Goal: Information Seeking & Learning: Learn about a topic

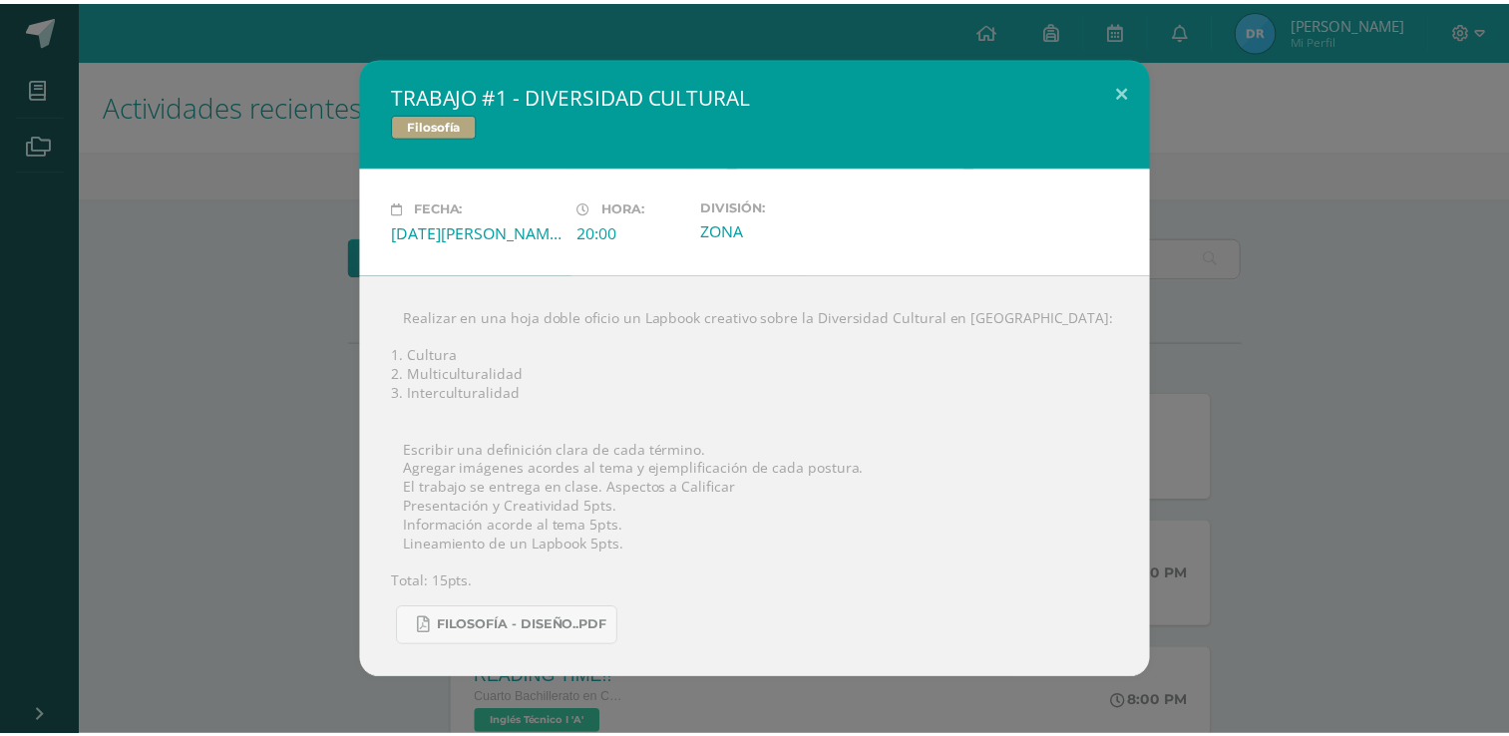
scroll to position [299, 0]
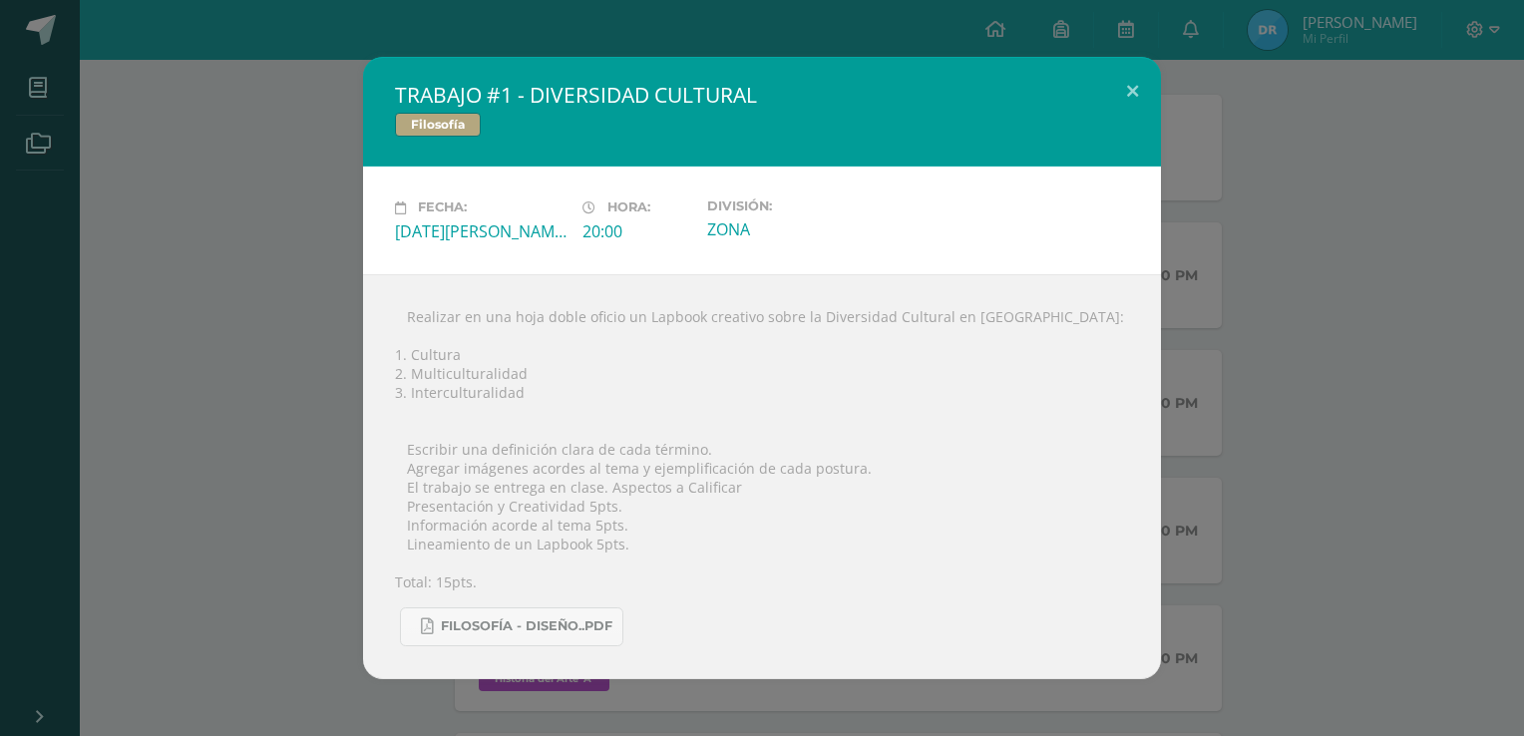
click at [178, 416] on div "TRABAJO #1 - DIVERSIDAD CULTURAL Filosofía Fecha: [DATE][PERSON_NAME] Hora: 20:…" at bounding box center [762, 367] width 1508 height 621
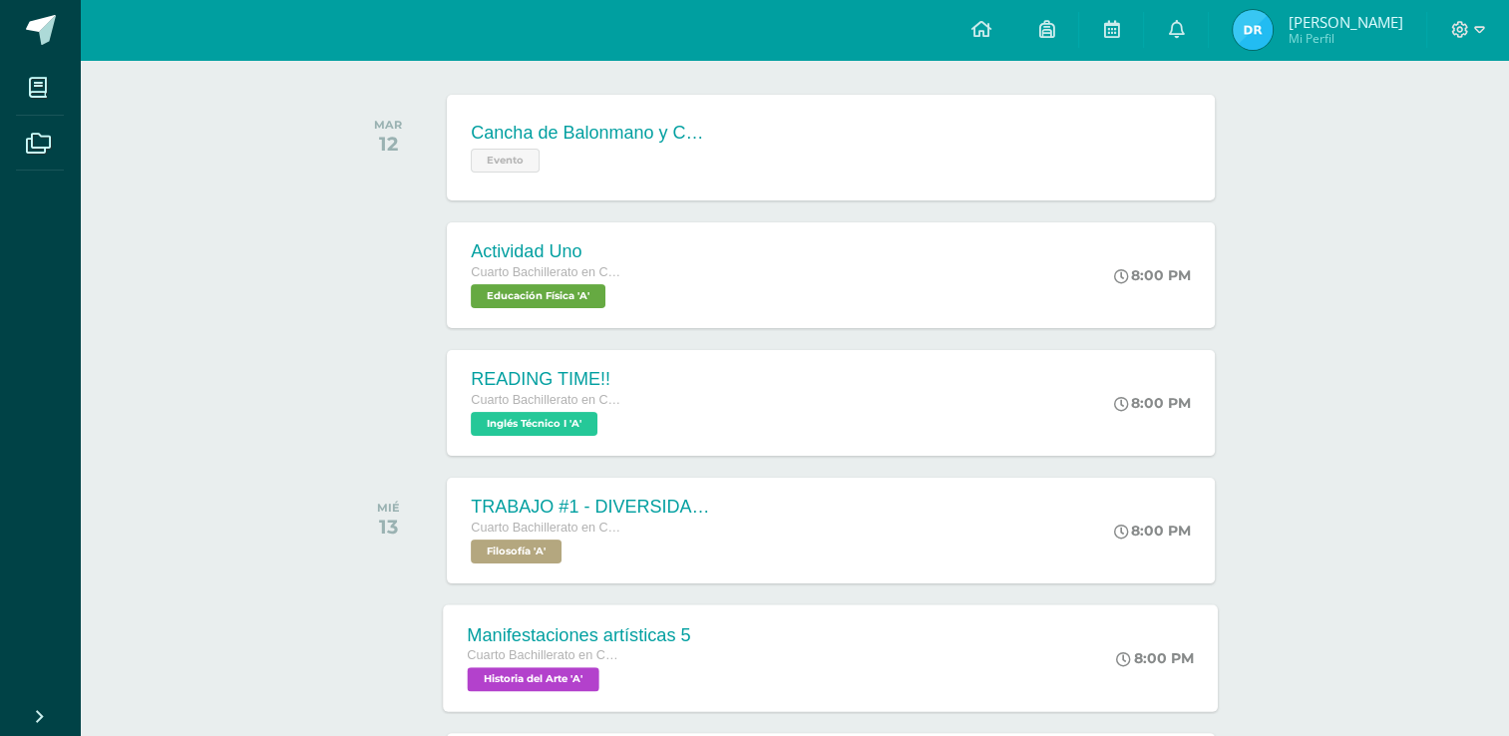
click at [737, 632] on div "Manifestaciones artísticas 5 Cuarto Bachillerato en CCLL con Orientación en Dis…" at bounding box center [831, 657] width 775 height 107
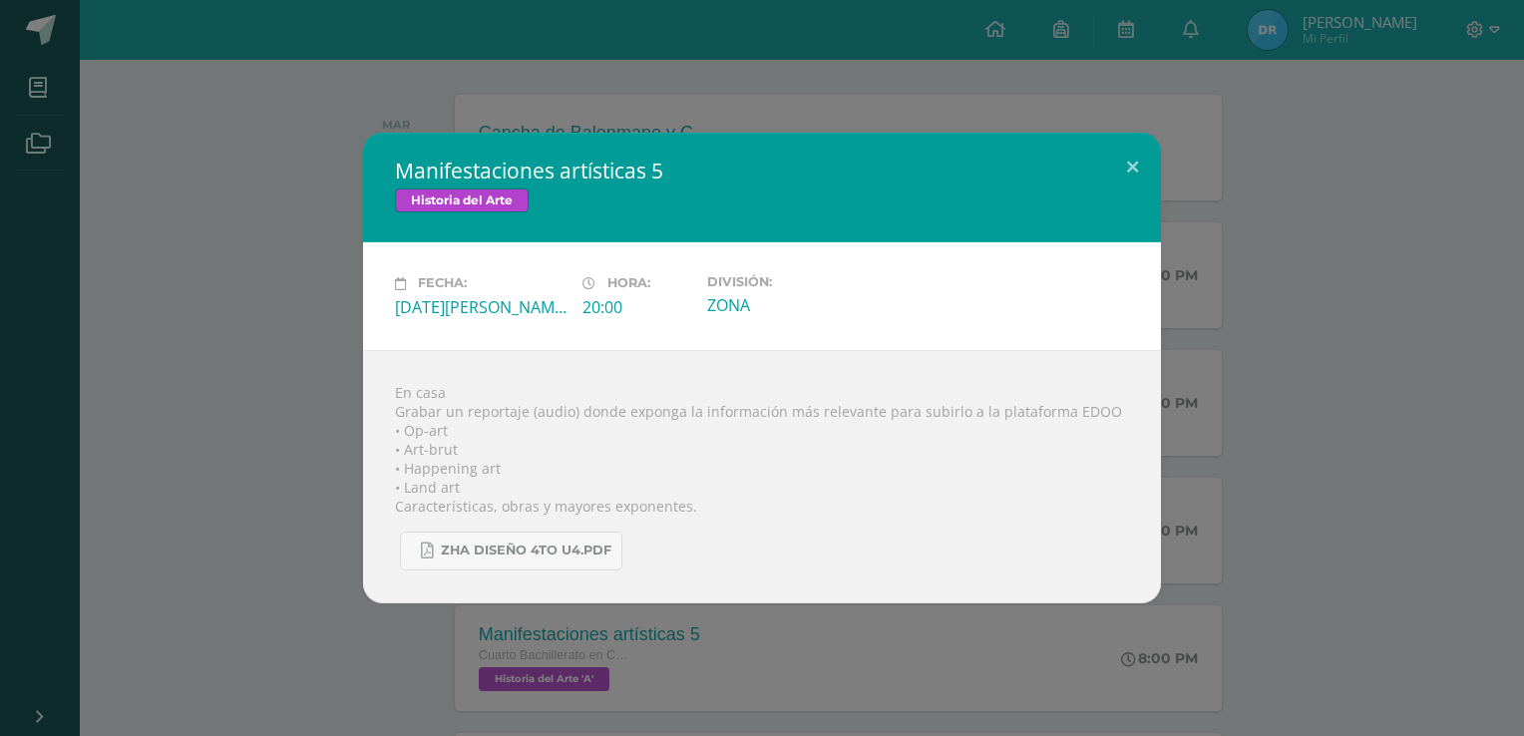
click at [827, 82] on div "Manifestaciones artísticas 5 Historia del Arte Fecha: [DATE][PERSON_NAME] Hora:…" at bounding box center [762, 368] width 1524 height 736
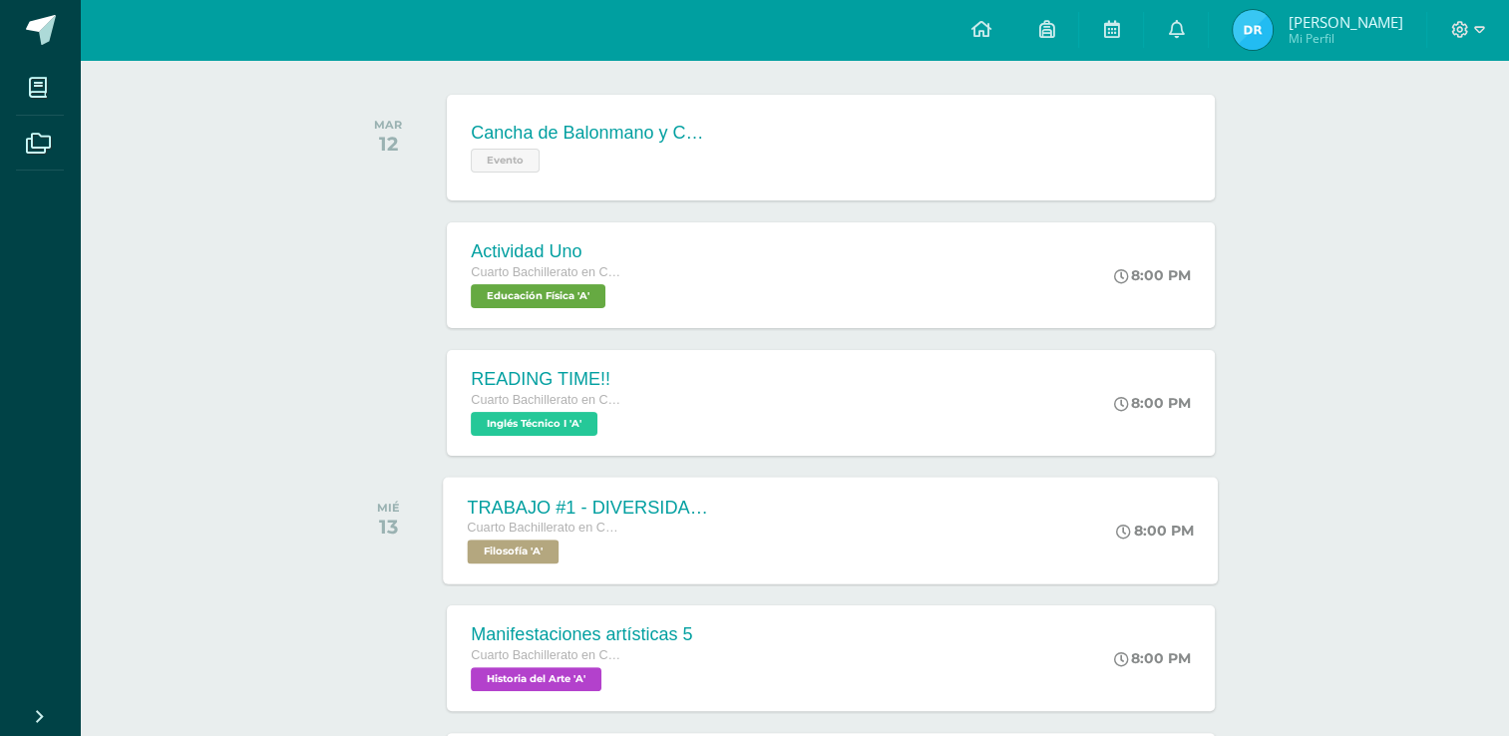
click at [659, 550] on div "Cuarto Bachillerato en CCLL con Orientación en Diseño Gráfico Filosofía 'A'" at bounding box center [588, 541] width 241 height 46
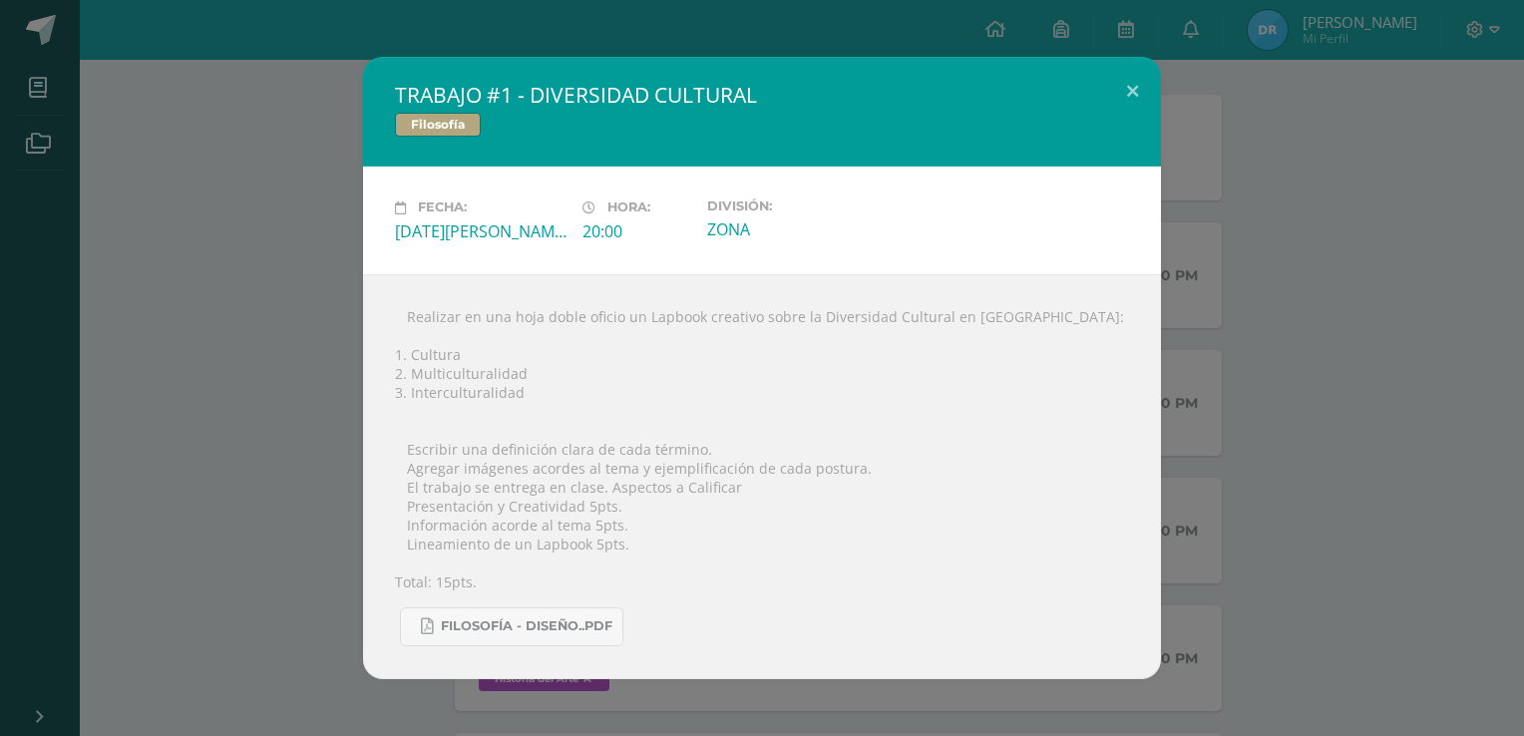
click at [180, 353] on div "TRABAJO #1 - DIVERSIDAD CULTURAL Filosofía Fecha: [DATE][PERSON_NAME] Hora: 20:…" at bounding box center [762, 367] width 1508 height 621
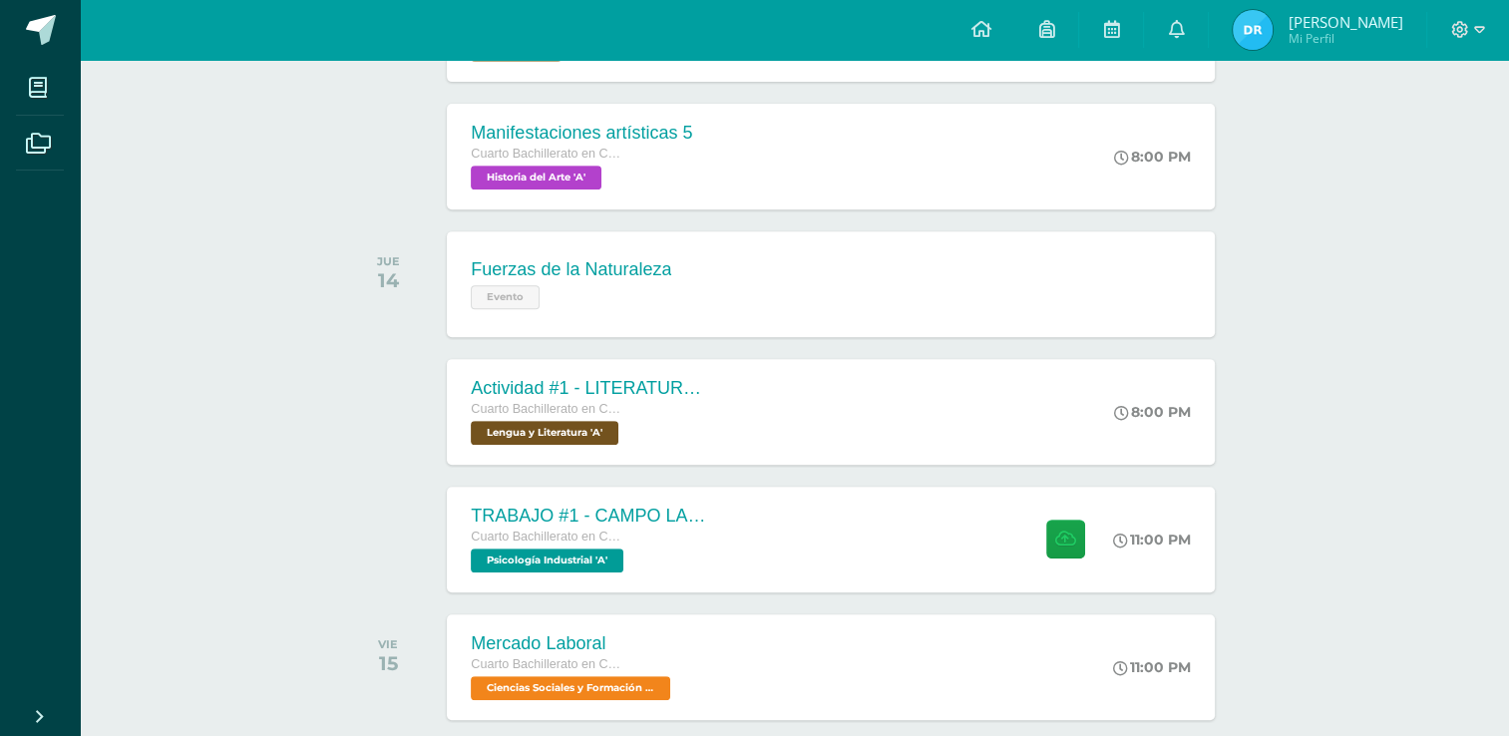
scroll to position [806, 0]
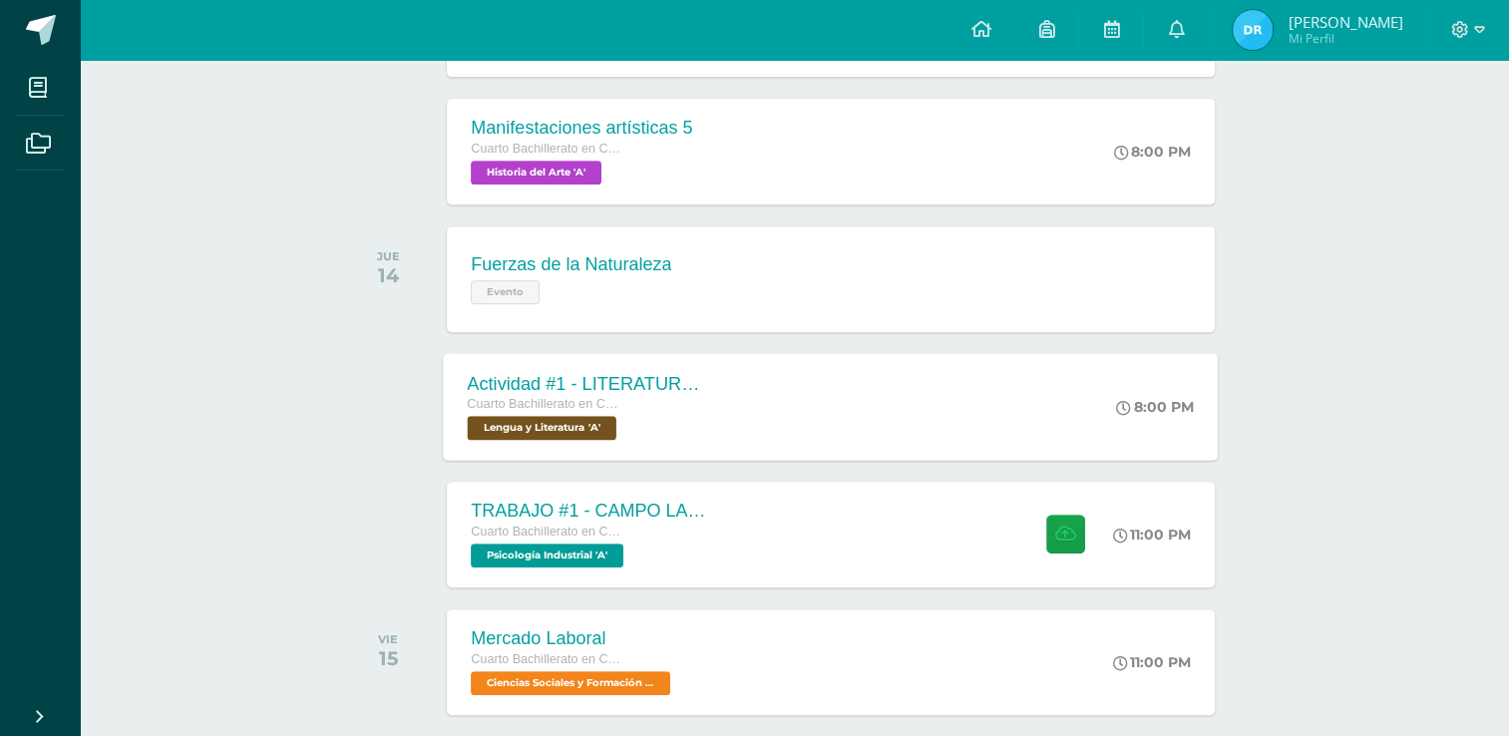
click at [688, 458] on div "Actividad #1 - LITERATURA DEL NEOCLASICISMO Cuarto Bachillerato en CCLL con Ori…" at bounding box center [589, 406] width 290 height 107
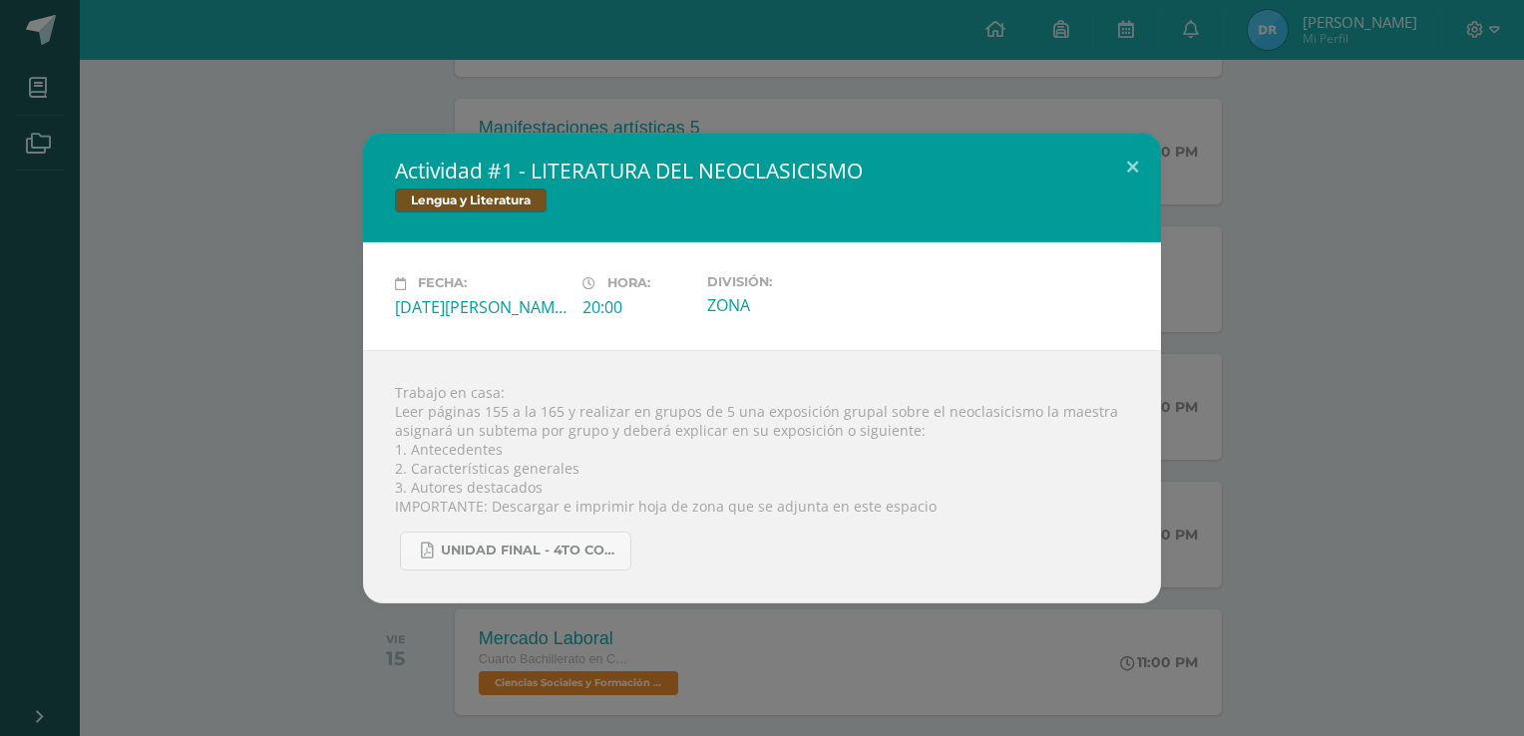
click at [148, 230] on div "Actividad #1 - LITERATURA DEL NEOCLASICISMO Lengua y Literatura Fecha: [DATE][P…" at bounding box center [762, 368] width 1508 height 470
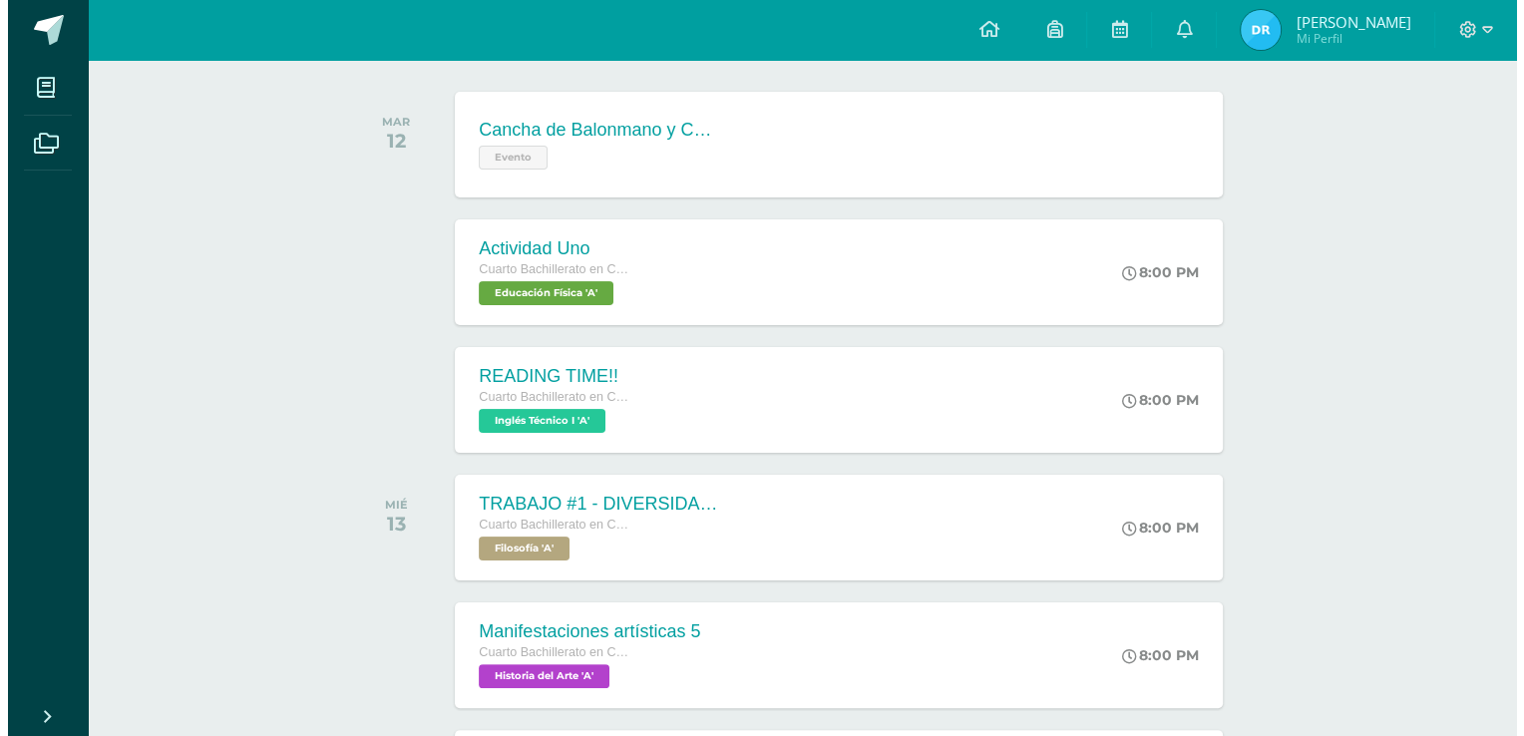
scroll to position [295, 0]
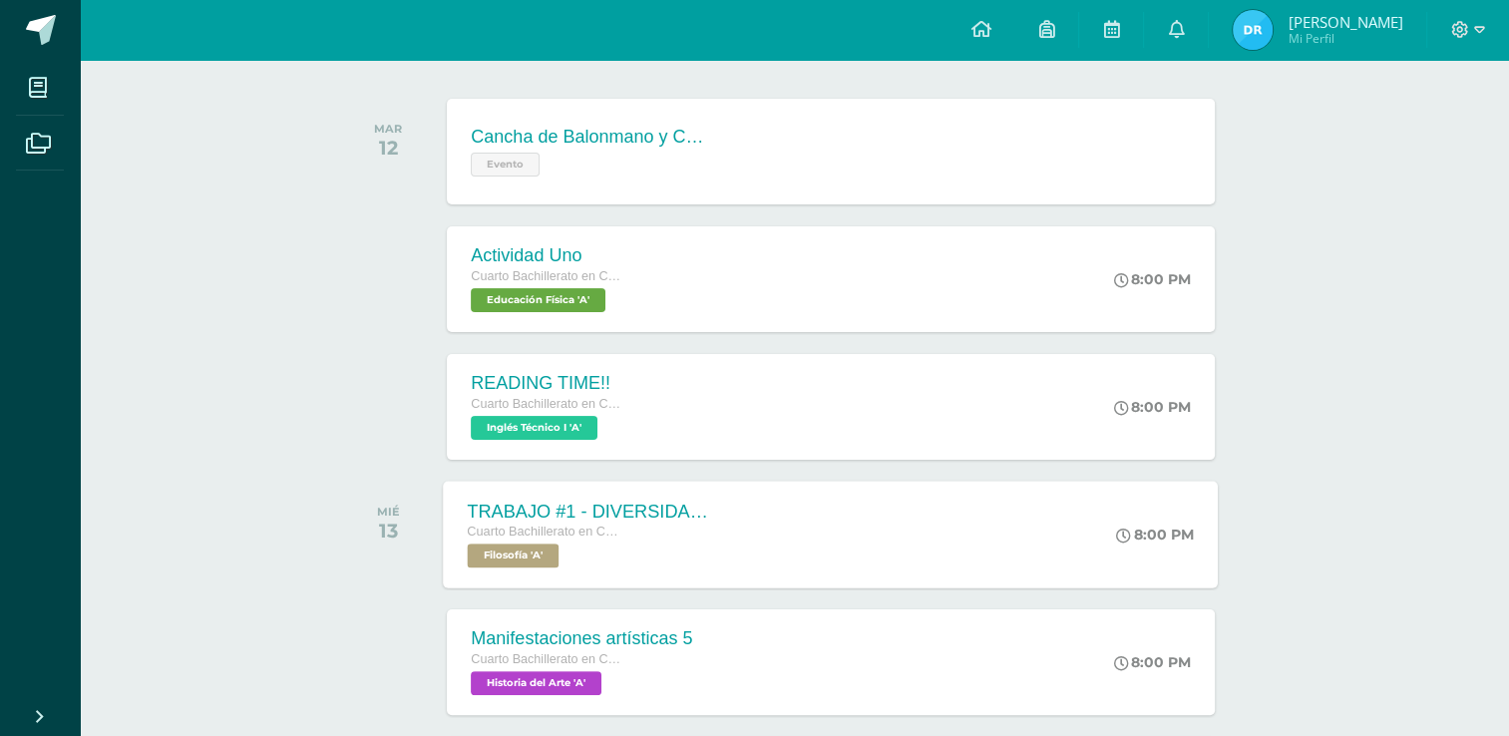
click at [619, 517] on div "TRABAJO #1 - DIVERSIDAD CULTURAL" at bounding box center [588, 511] width 241 height 21
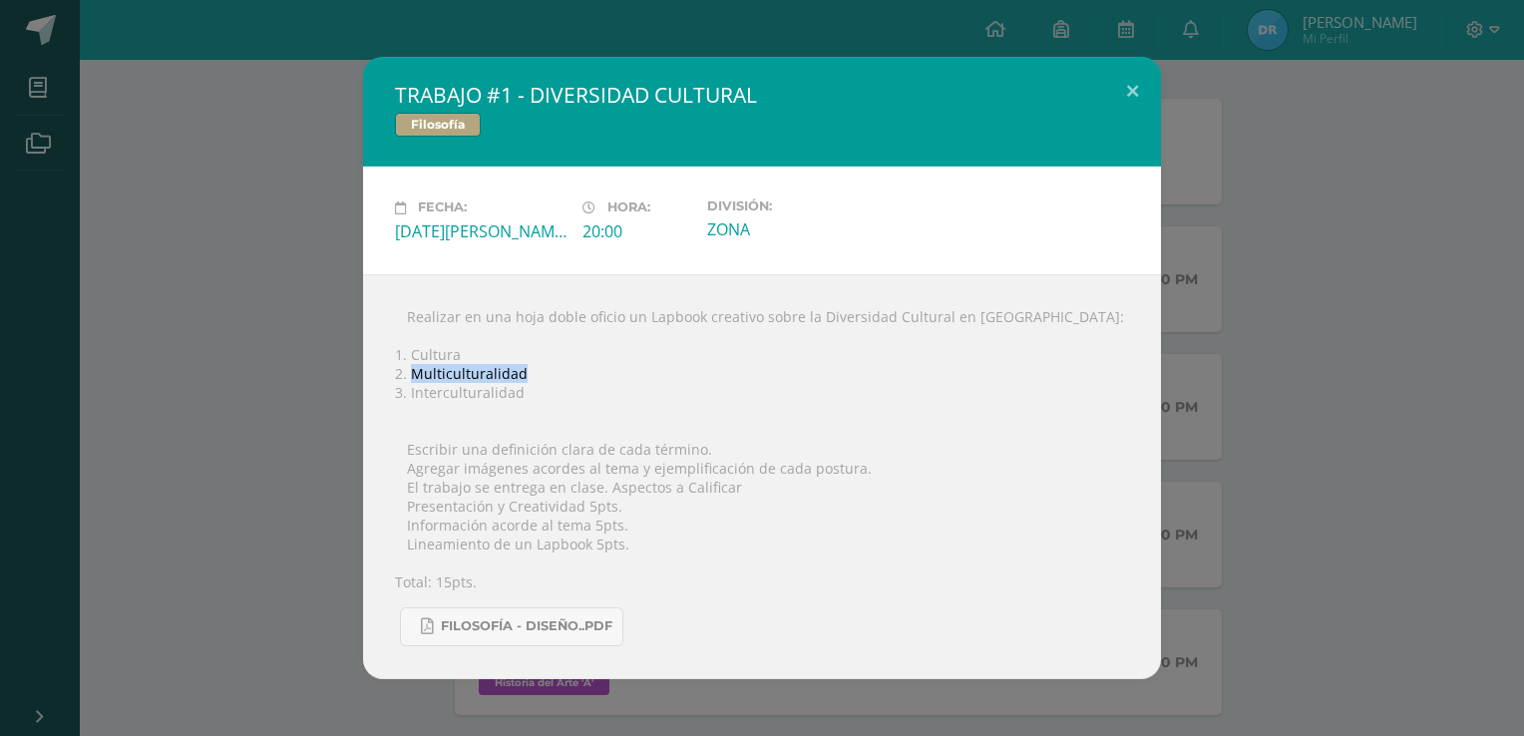
drag, startPoint x: 408, startPoint y: 373, endPoint x: 543, endPoint y: 371, distance: 134.7
click at [543, 371] on div " Realizar en una hoja doble oficio un Lapbook creativo sobre la Diversidad Cul…" at bounding box center [762, 476] width 798 height 405
click at [451, 406] on div " Realizar en una hoja doble oficio un Lapbook creativo sobre la Diversidad Cul…" at bounding box center [762, 476] width 798 height 405
drag, startPoint x: 409, startPoint y: 374, endPoint x: 561, endPoint y: 352, distance: 153.2
click at [561, 352] on div " Realizar en una hoja doble oficio un Lapbook creativo sobre la Diversidad Cul…" at bounding box center [762, 476] width 798 height 405
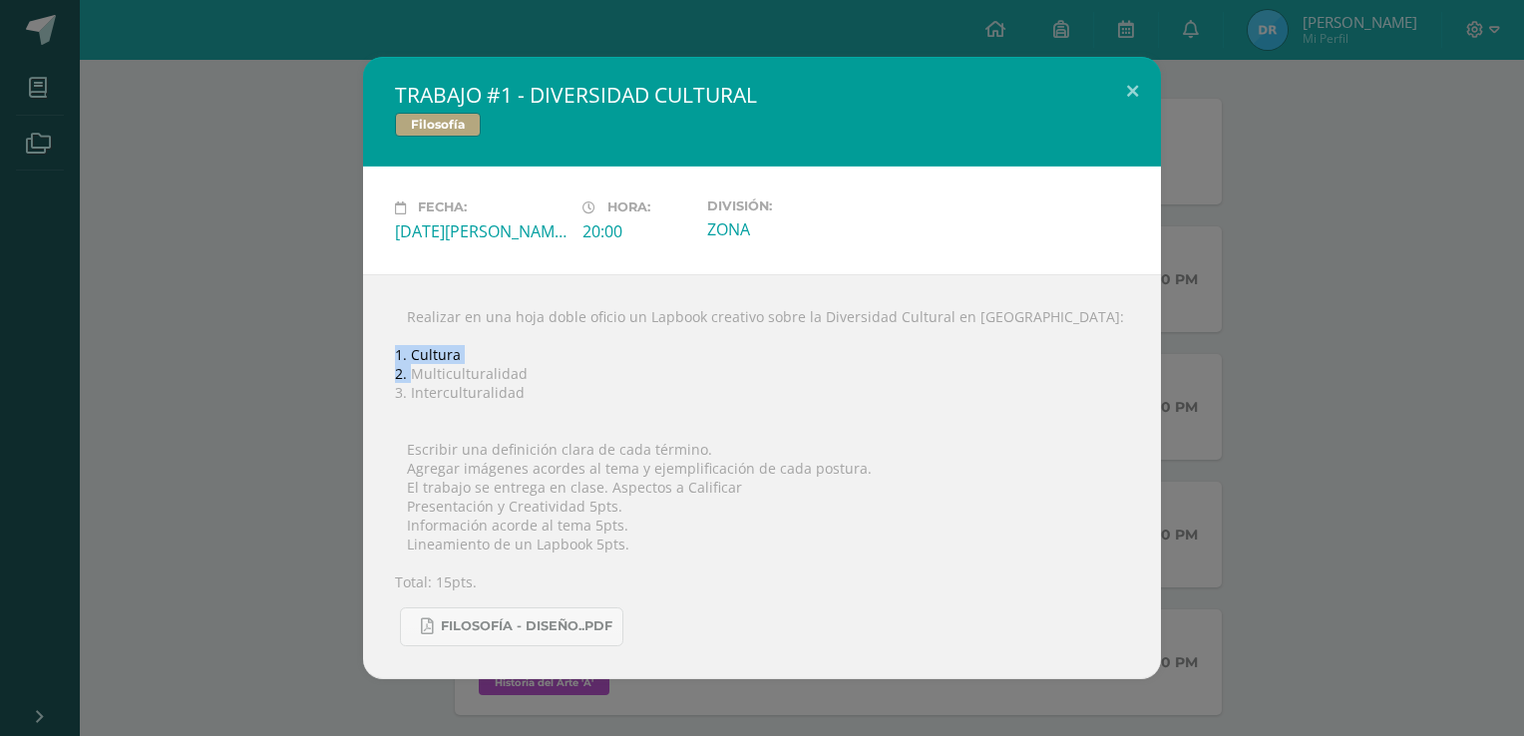
click at [561, 352] on div " Realizar en una hoja doble oficio un Lapbook creativo sobre la Diversidad Cul…" at bounding box center [762, 476] width 798 height 405
drag, startPoint x: 433, startPoint y: 385, endPoint x: 410, endPoint y: 366, distance: 29.8
click at [410, 366] on div " Realizar en una hoja doble oficio un Lapbook creativo sobre la Diversidad Cul…" at bounding box center [762, 476] width 798 height 405
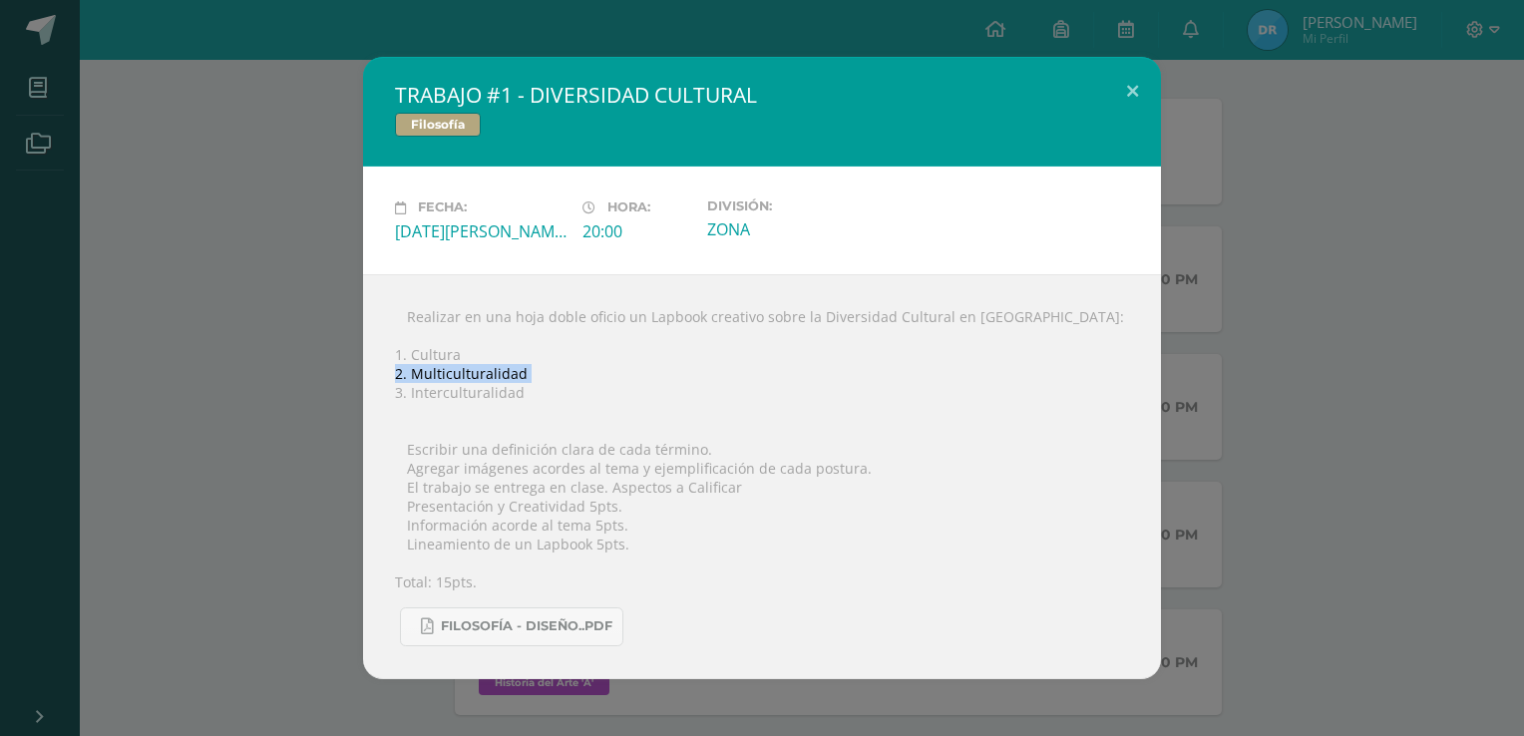
click at [410, 366] on div " Realizar en una hoja doble oficio un Lapbook creativo sobre la Diversidad Cul…" at bounding box center [762, 476] width 798 height 405
drag, startPoint x: 410, startPoint y: 366, endPoint x: 411, endPoint y: 397, distance: 30.9
click at [411, 397] on div " Realizar en una hoja doble oficio un Lapbook creativo sobre la Diversidad Cul…" at bounding box center [762, 476] width 798 height 405
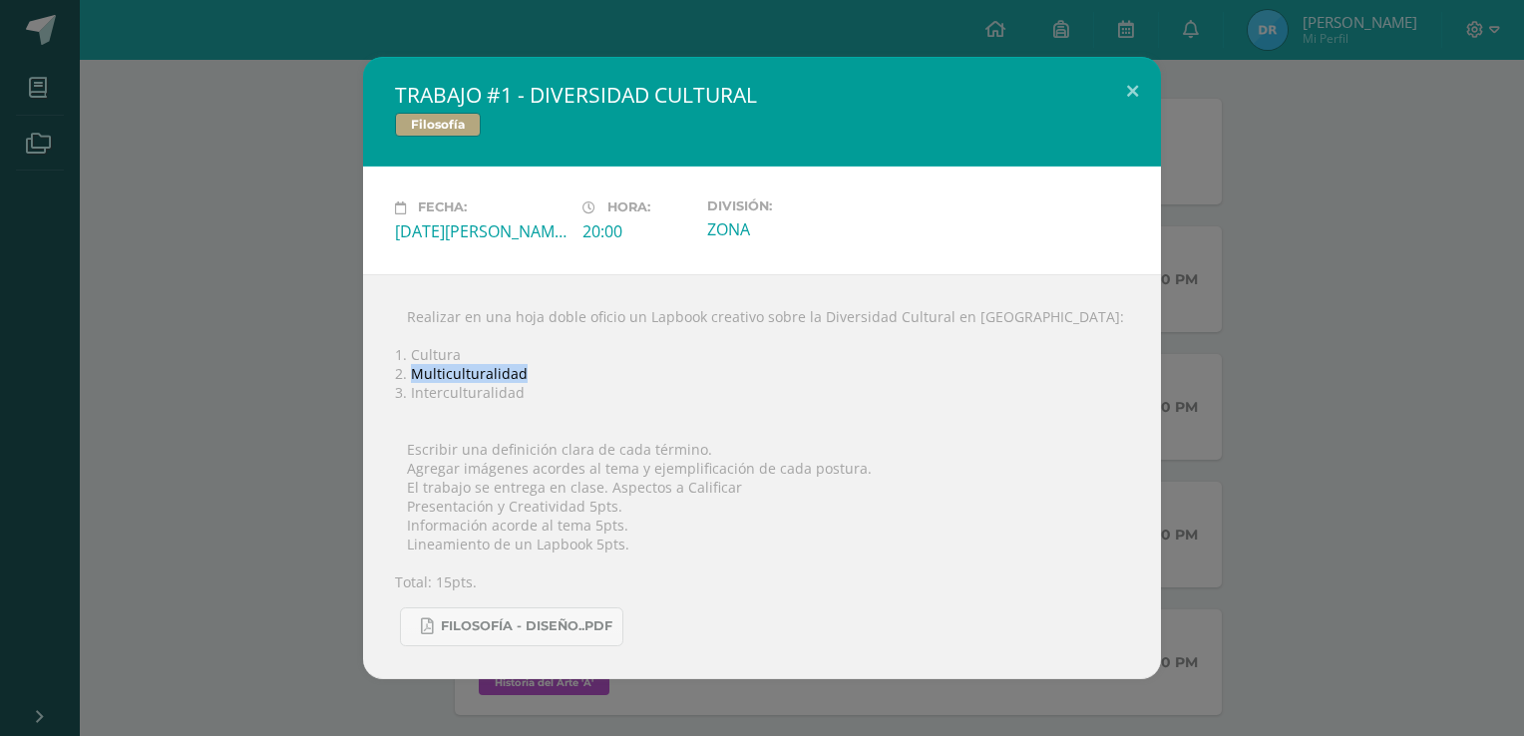
drag, startPoint x: 415, startPoint y: 373, endPoint x: 527, endPoint y: 370, distance: 111.7
click at [527, 370] on div " Realizar en una hoja doble oficio un Lapbook creativo sobre la Diversidad Cul…" at bounding box center [762, 476] width 798 height 405
drag, startPoint x: 527, startPoint y: 370, endPoint x: 451, endPoint y: 398, distance: 80.8
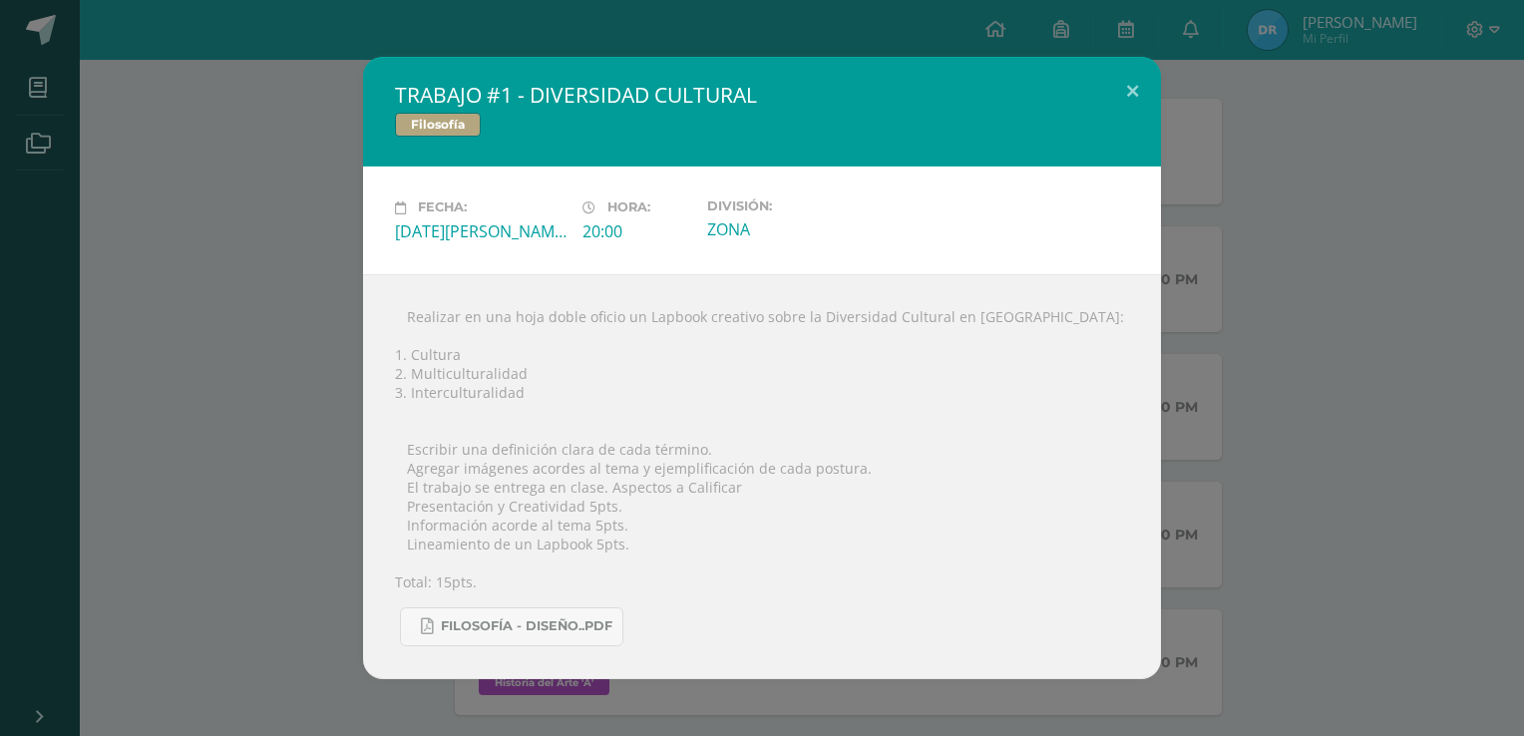
click at [451, 398] on div " Realizar en una hoja doble oficio un Lapbook creativo sobre la Diversidad Cul…" at bounding box center [762, 476] width 798 height 405
drag, startPoint x: 407, startPoint y: 370, endPoint x: 571, endPoint y: 365, distance: 163.6
click at [571, 365] on div " Realizar en una hoja doble oficio un Lapbook creativo sobre la Diversidad Cul…" at bounding box center [762, 476] width 798 height 405
copy div "Multiculturalidad"
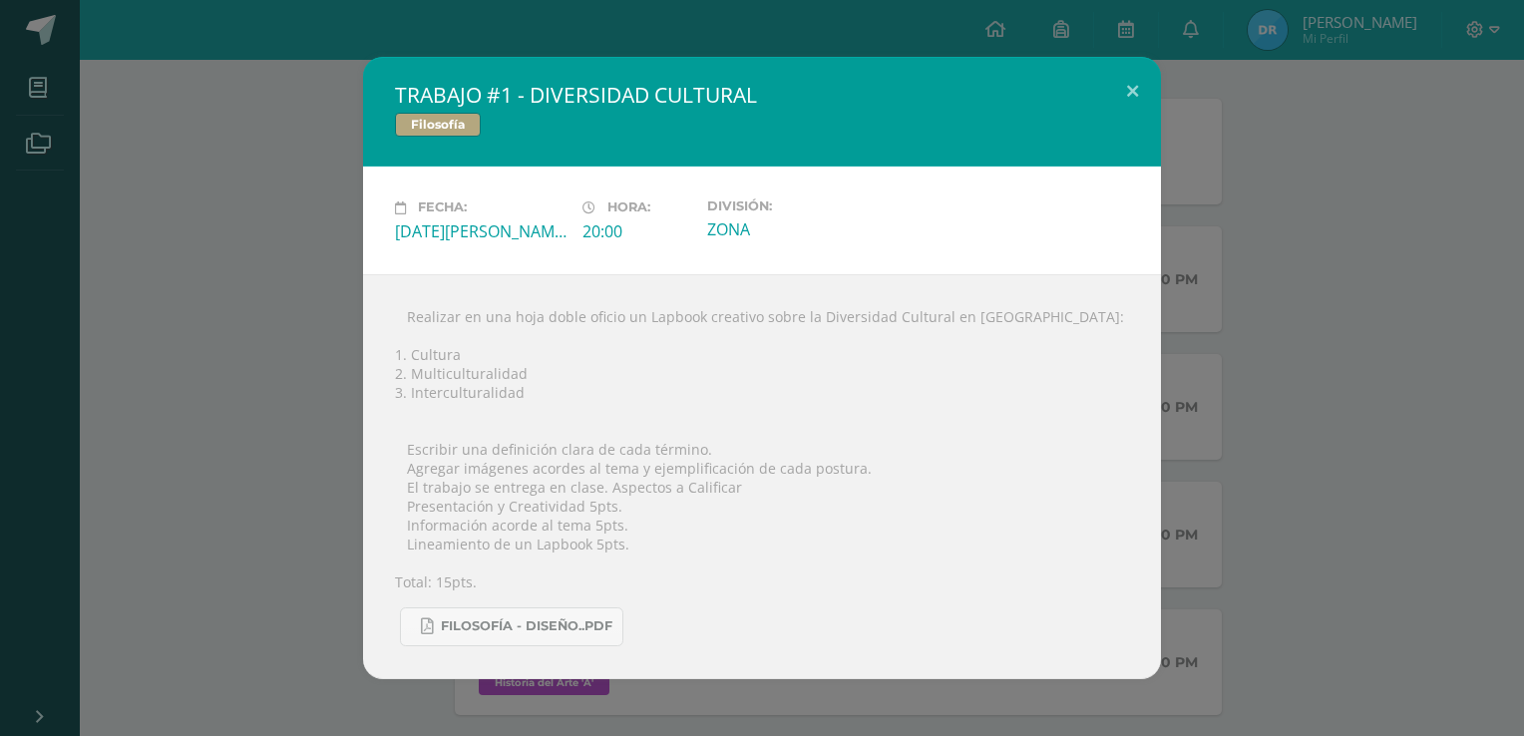
click at [664, 357] on div " Realizar en una hoja doble oficio un Lapbook creativo sobre la Diversidad Cul…" at bounding box center [762, 476] width 798 height 405
drag, startPoint x: 410, startPoint y: 397, endPoint x: 577, endPoint y: 397, distance: 167.6
click at [577, 397] on div " Realizar en una hoja doble oficio un Lapbook creativo sobre la Diversidad Cul…" at bounding box center [762, 476] width 798 height 405
copy div "Interculturalidad"
click at [428, 403] on div " Realizar en una hoja doble oficio un Lapbook creativo sobre la Diversidad Cul…" at bounding box center [762, 476] width 798 height 405
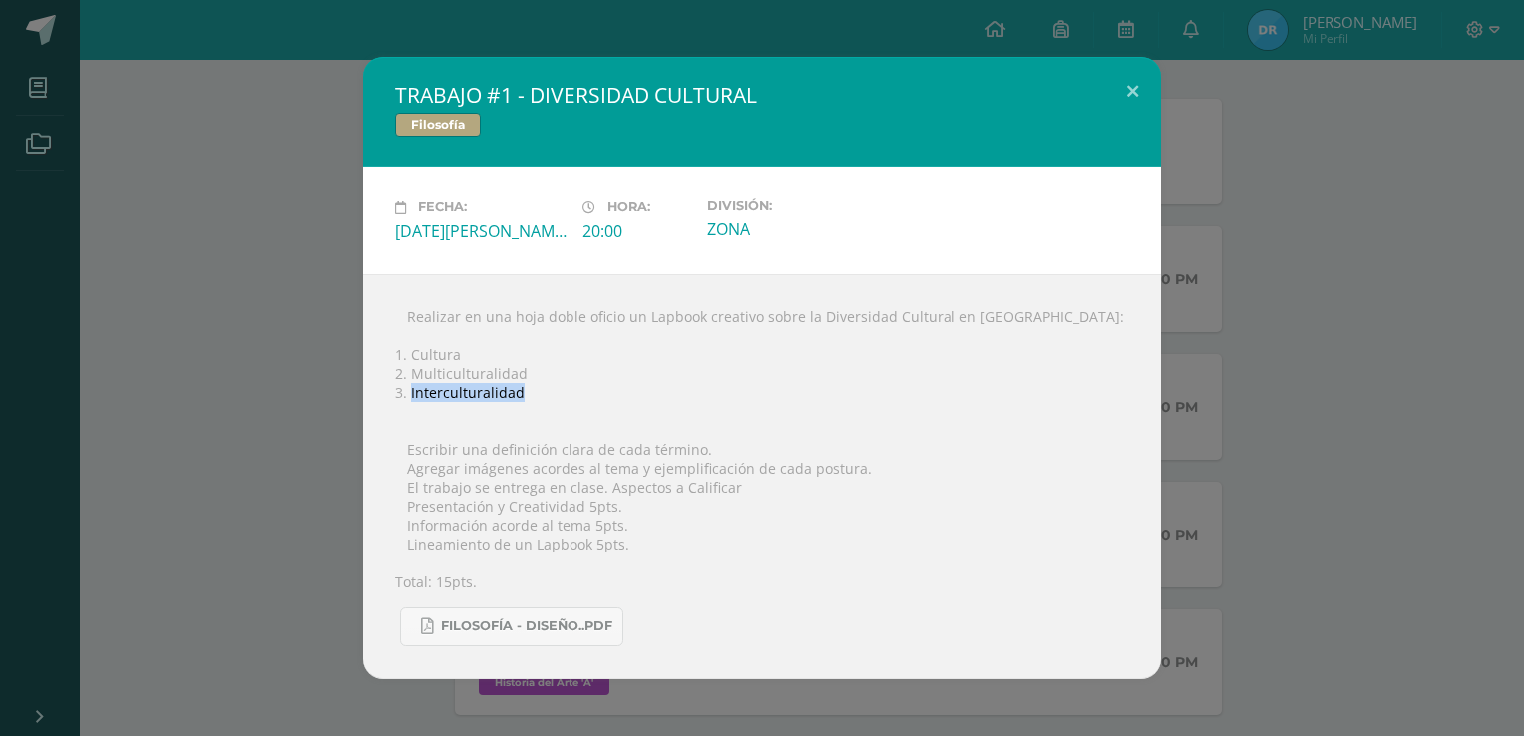
drag, startPoint x: 410, startPoint y: 388, endPoint x: 559, endPoint y: 389, distance: 148.6
click at [559, 389] on div " Realizar en una hoja doble oficio un Lapbook creativo sobre la Diversidad Cul…" at bounding box center [762, 476] width 798 height 405
drag, startPoint x: 559, startPoint y: 389, endPoint x: 418, endPoint y: 373, distance: 141.5
click at [418, 373] on div " Realizar en una hoja doble oficio un Lapbook creativo sobre la Diversidad Cul…" at bounding box center [762, 476] width 798 height 405
drag, startPoint x: 418, startPoint y: 373, endPoint x: 528, endPoint y: 405, distance: 114.3
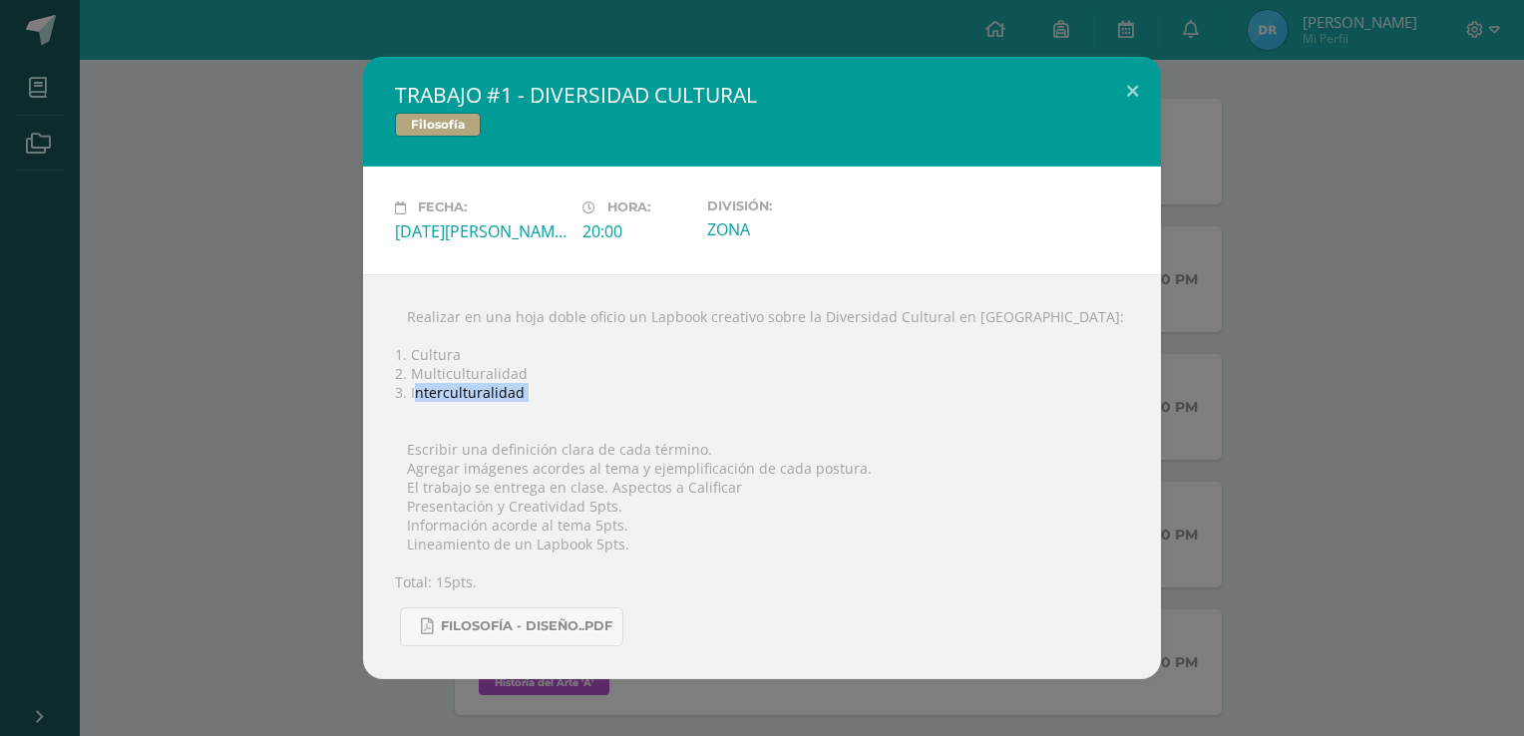
click at [528, 405] on div " Realizar en una hoja doble oficio un Lapbook creativo sobre la Diversidad Cul…" at bounding box center [762, 476] width 798 height 405
drag, startPoint x: 528, startPoint y: 405, endPoint x: 425, endPoint y: 418, distance: 103.5
click at [429, 421] on div " Realizar en una hoja doble oficio un Lapbook creativo sobre la Diversidad Cul…" at bounding box center [762, 476] width 798 height 405
click at [404, 393] on div " Realizar en una hoja doble oficio un Lapbook creativo sobre la Diversidad Cul…" at bounding box center [762, 476] width 798 height 405
drag, startPoint x: 404, startPoint y: 393, endPoint x: 419, endPoint y: 394, distance: 15.0
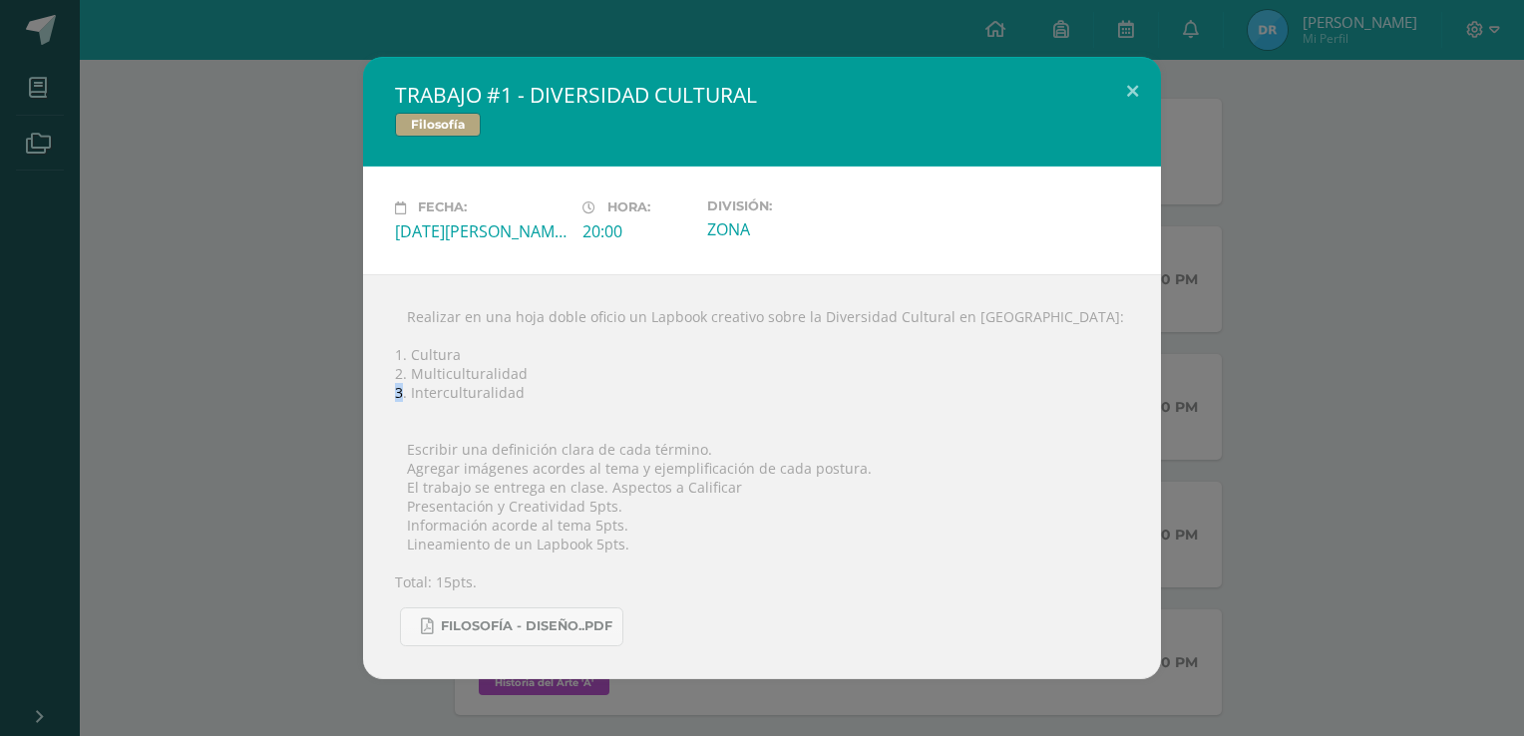
click at [418, 394] on div " Realizar en una hoja doble oficio un Lapbook creativo sobre la Diversidad Cul…" at bounding box center [762, 476] width 798 height 405
drag, startPoint x: 410, startPoint y: 393, endPoint x: 527, endPoint y: 398, distance: 116.8
click at [527, 398] on div " Realizar en una hoja doble oficio un Lapbook creativo sobre la Diversidad Cul…" at bounding box center [762, 476] width 798 height 405
drag, startPoint x: 527, startPoint y: 398, endPoint x: 439, endPoint y: 409, distance: 88.5
click at [439, 409] on div " Realizar en una hoja doble oficio un Lapbook creativo sobre la Diversidad Cul…" at bounding box center [762, 476] width 798 height 405
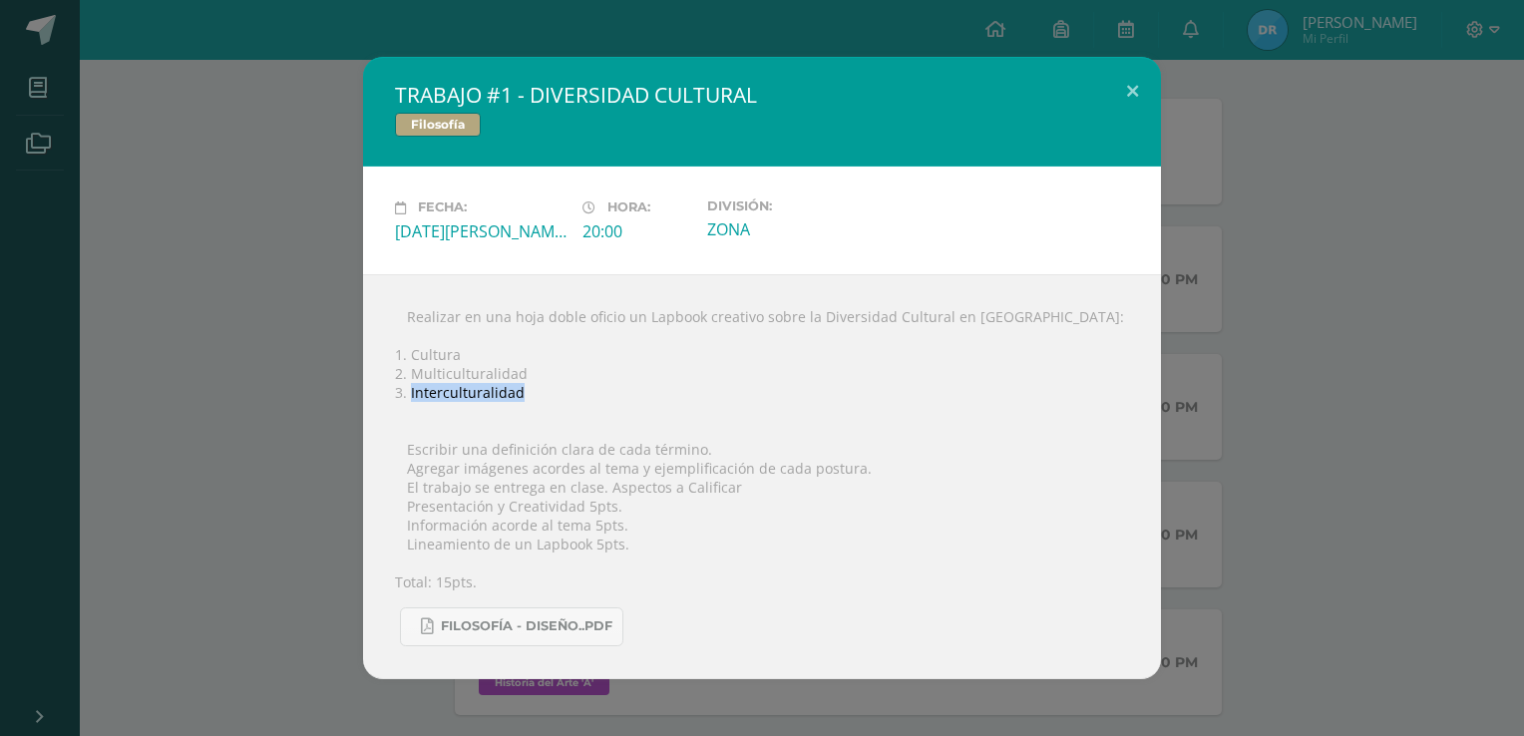
drag, startPoint x: 411, startPoint y: 392, endPoint x: 535, endPoint y: 389, distance: 123.7
click at [535, 389] on div " Realizar en una hoja doble oficio un Lapbook creativo sobre la Diversidad Cul…" at bounding box center [762, 476] width 798 height 405
drag, startPoint x: 535, startPoint y: 389, endPoint x: 406, endPoint y: 403, distance: 129.4
click at [405, 403] on div " Realizar en una hoja doble oficio un Lapbook creativo sobre la Diversidad Cul…" at bounding box center [762, 476] width 798 height 405
drag, startPoint x: 411, startPoint y: 392, endPoint x: 540, endPoint y: 398, distance: 128.8
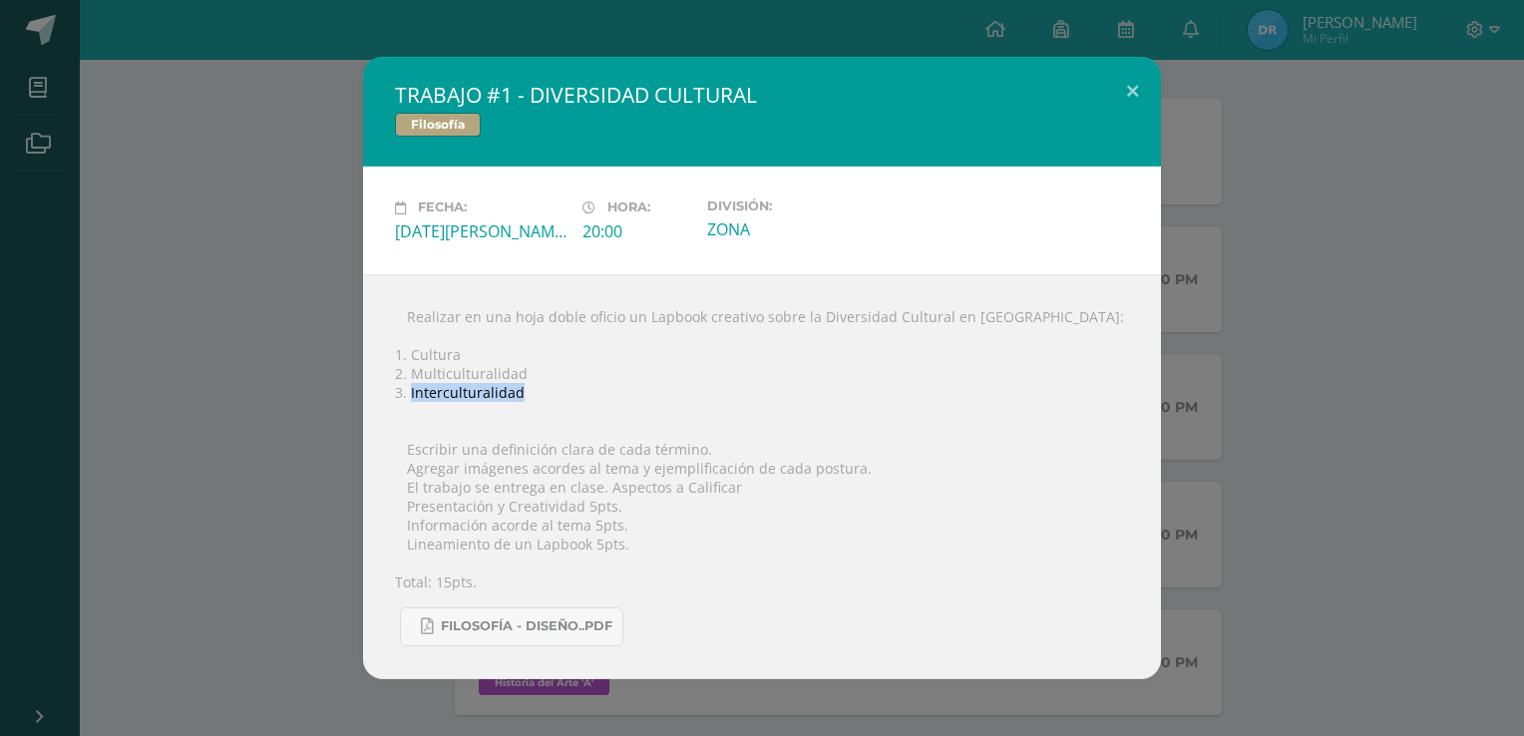
click at [540, 398] on div " Realizar en una hoja doble oficio un Lapbook creativo sobre la Diversidad Cul…" at bounding box center [762, 476] width 798 height 405
copy div "Interculturalidad"
